Goal: Find specific page/section: Find specific page/section

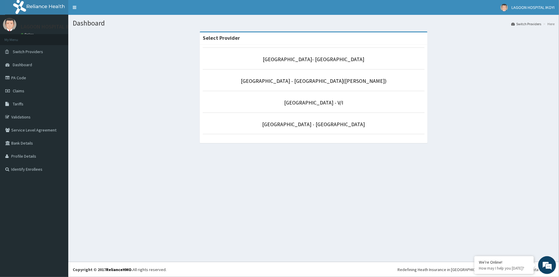
click at [337, 102] on p "[GEOGRAPHIC_DATA] - V/I" at bounding box center [314, 103] width 222 height 8
click at [322, 105] on link "[GEOGRAPHIC_DATA] - V/I" at bounding box center [313, 102] width 59 height 7
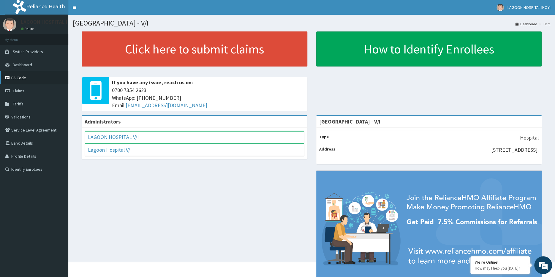
click at [16, 77] on link "PA Code" at bounding box center [34, 77] width 68 height 13
